Goal: Task Accomplishment & Management: Manage account settings

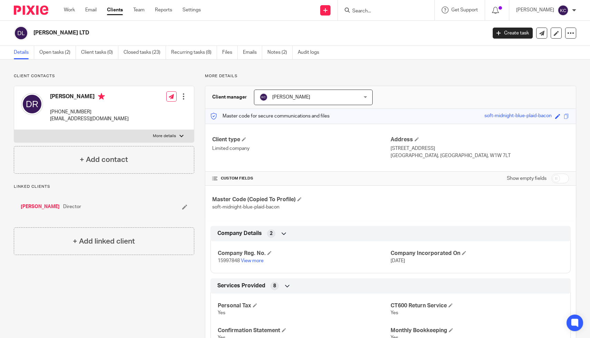
click at [69, 16] on div "Work Email Clients Team Reports Settings Work Email Clients Team Reports Settin…" at bounding box center [134, 10] width 154 height 20
click at [69, 13] on link "Work" at bounding box center [69, 10] width 11 height 7
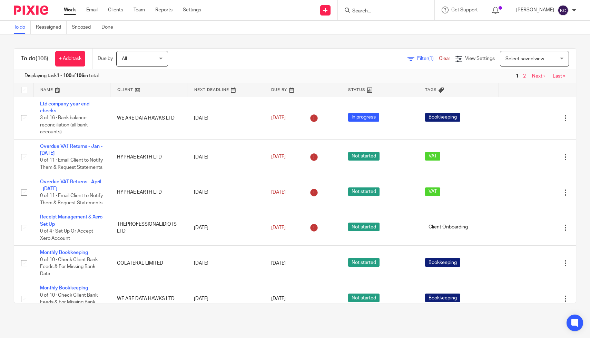
click at [149, 14] on div "Work Email Clients Team Reports Settings Work Email Clients Team Reports Settin…" at bounding box center [134, 10] width 154 height 20
click at [141, 12] on link "Team" at bounding box center [138, 10] width 11 height 7
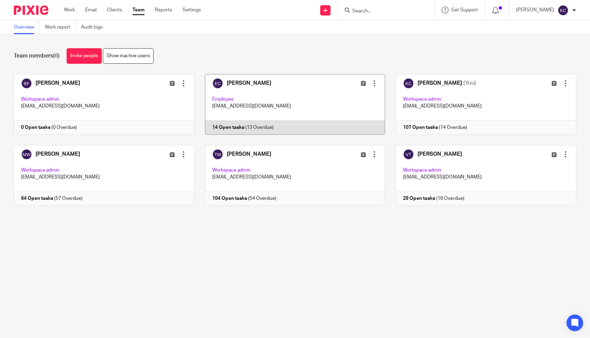
click at [373, 81] on div at bounding box center [374, 83] width 7 height 7
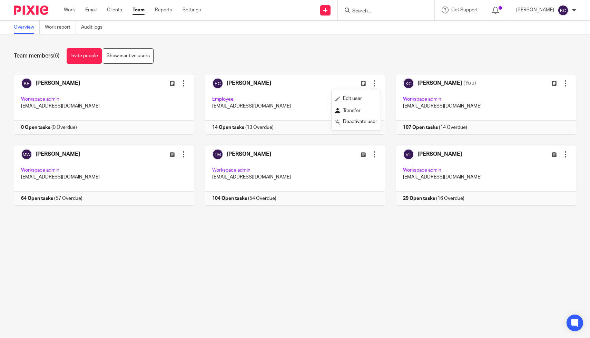
click at [354, 111] on span "Transfer" at bounding box center [352, 110] width 18 height 5
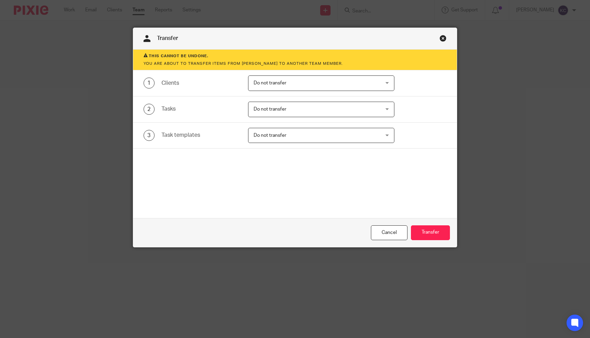
click at [344, 109] on span "Do not transfer" at bounding box center [309, 109] width 112 height 14
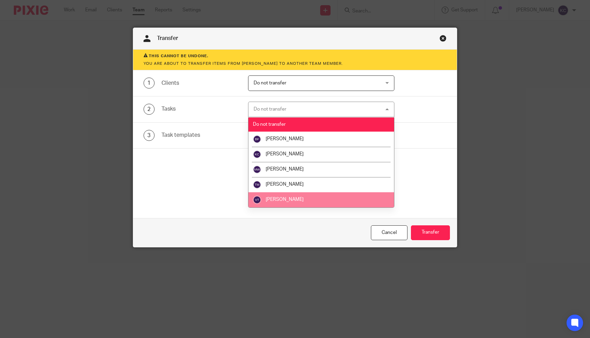
click at [313, 198] on li "[PERSON_NAME]" at bounding box center [321, 199] width 146 height 15
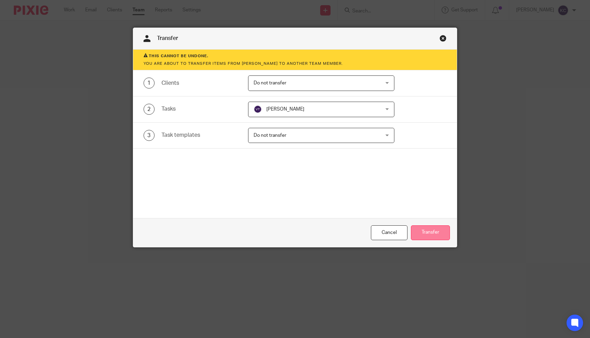
click at [420, 230] on button "Transfer" at bounding box center [430, 233] width 39 height 15
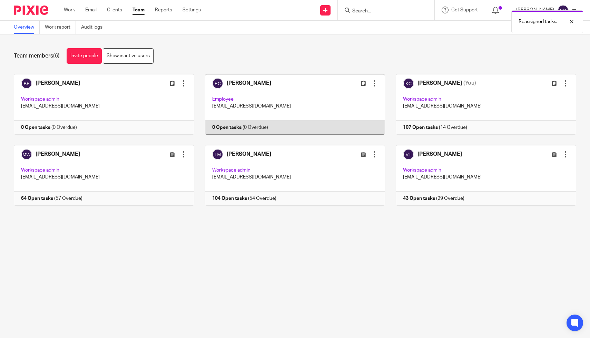
click at [375, 82] on div at bounding box center [374, 83] width 7 height 7
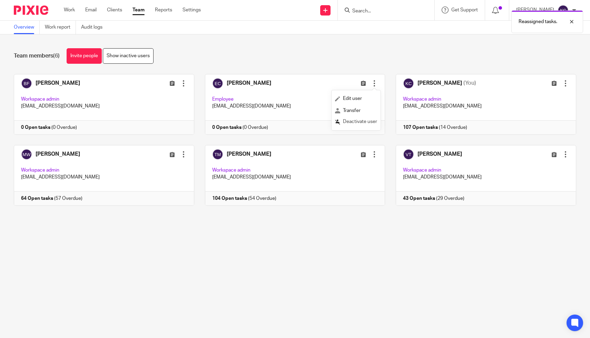
click at [355, 127] on button "Deactivate user" at bounding box center [356, 122] width 42 height 9
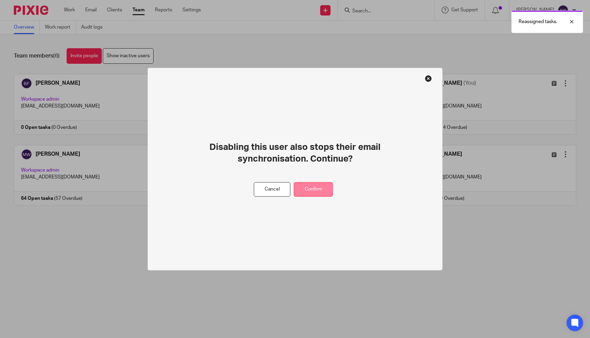
click at [322, 191] on button "Confirm" at bounding box center [313, 189] width 39 height 15
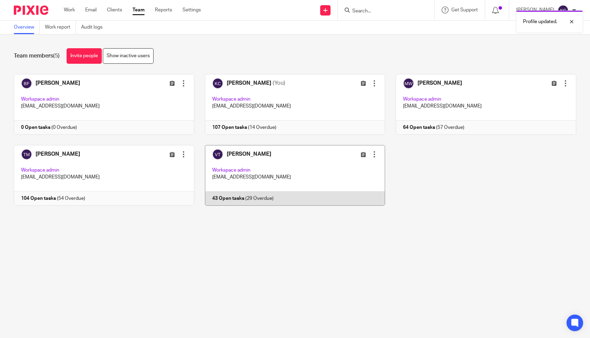
click at [292, 159] on link at bounding box center [289, 175] width 191 height 61
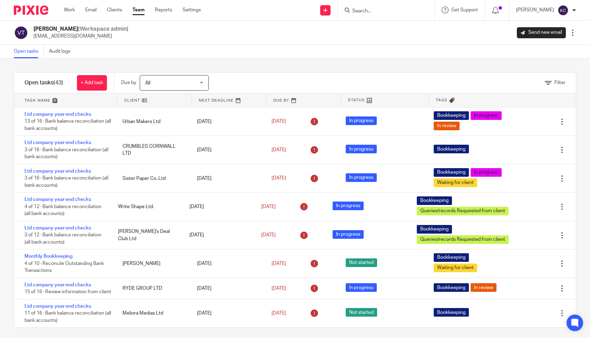
click at [53, 98] on link at bounding box center [65, 100] width 103 height 14
